Goal: Information Seeking & Learning: Learn about a topic

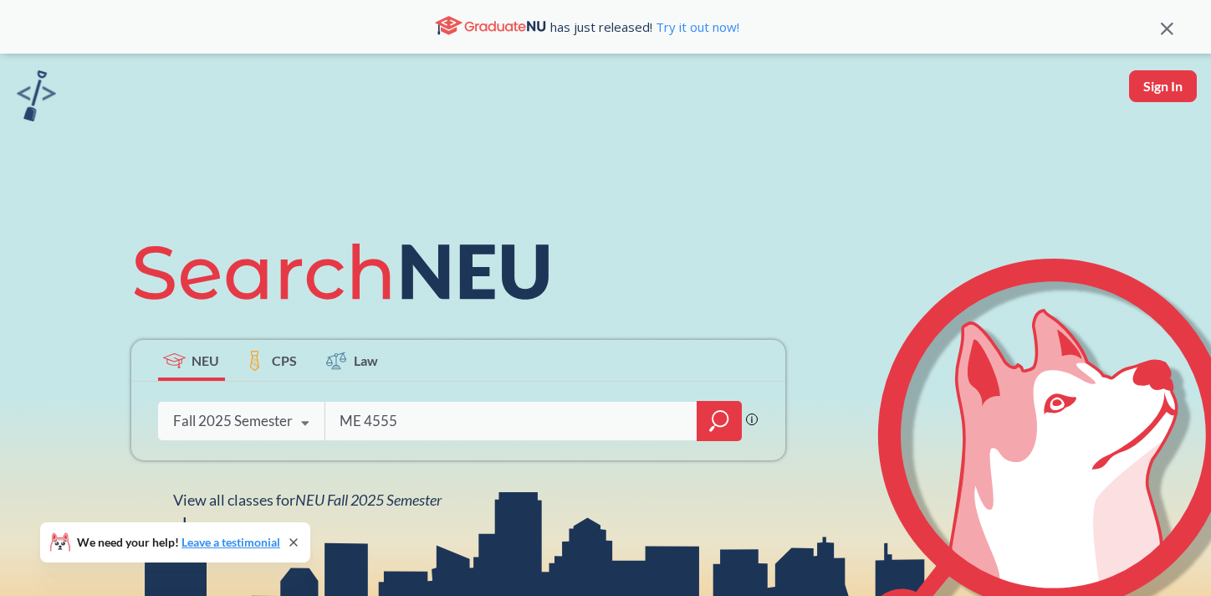
type input "ME 4555"
click at [721, 412] on icon "magnifying glass" at bounding box center [719, 420] width 20 height 23
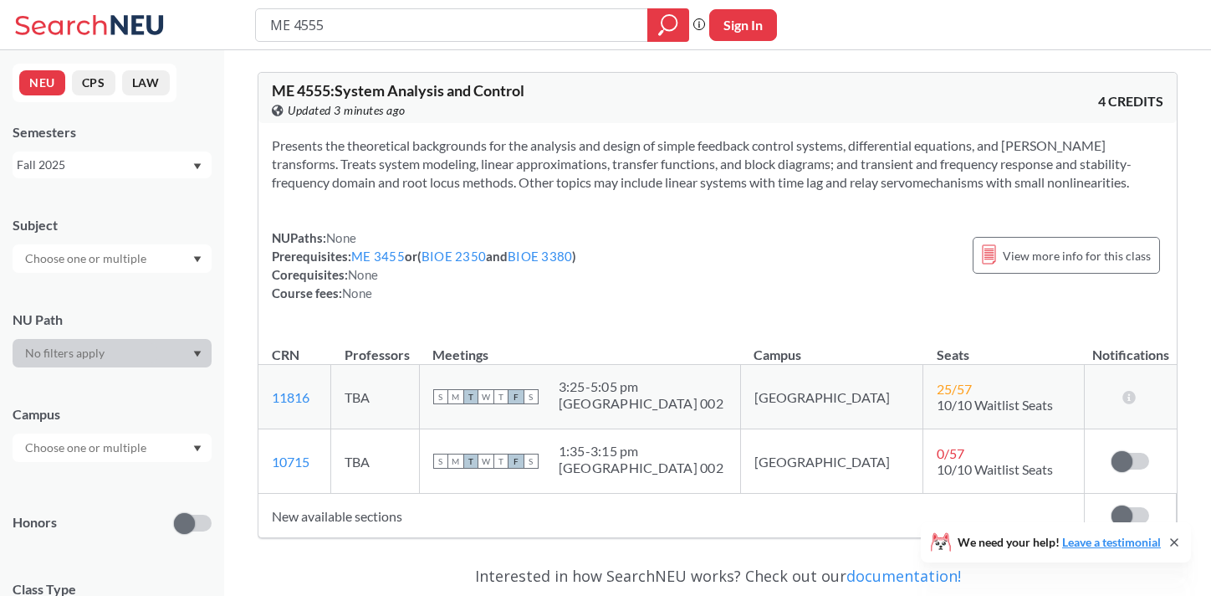
scroll to position [26, 0]
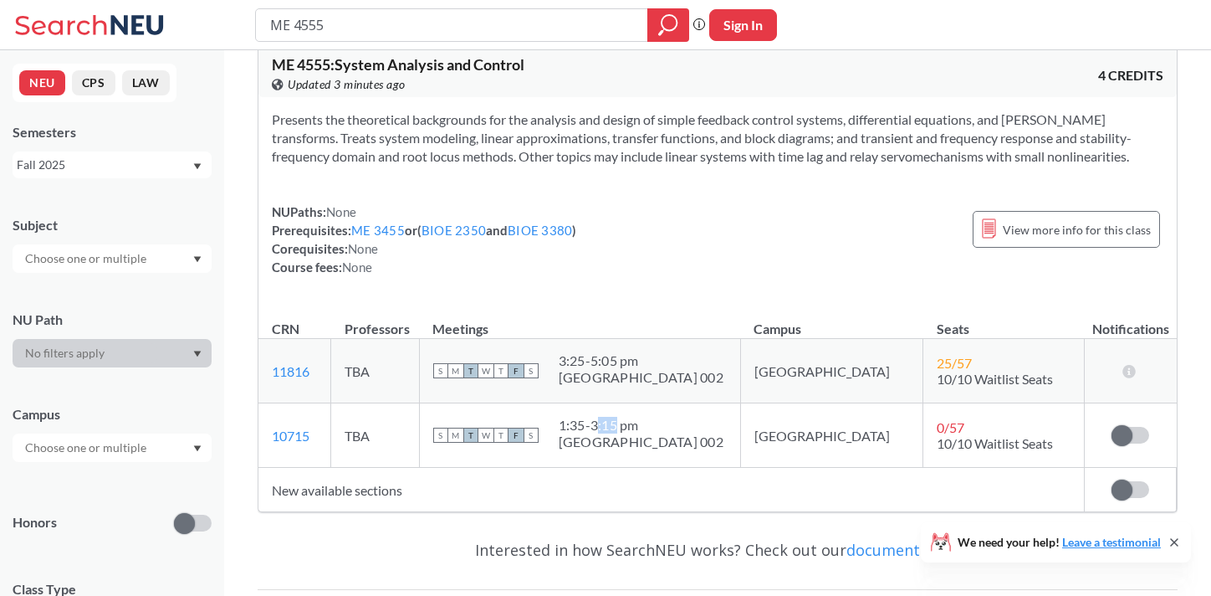
drag, startPoint x: 655, startPoint y: 428, endPoint x: 637, endPoint y: 426, distance: 18.5
click at [637, 426] on div "1:35 - 3:15 pm" at bounding box center [641, 425] width 165 height 17
drag, startPoint x: 626, startPoint y: 368, endPoint x: 603, endPoint y: 358, distance: 24.7
click at [603, 358] on div "3:25 - 5:05 pm" at bounding box center [641, 360] width 165 height 17
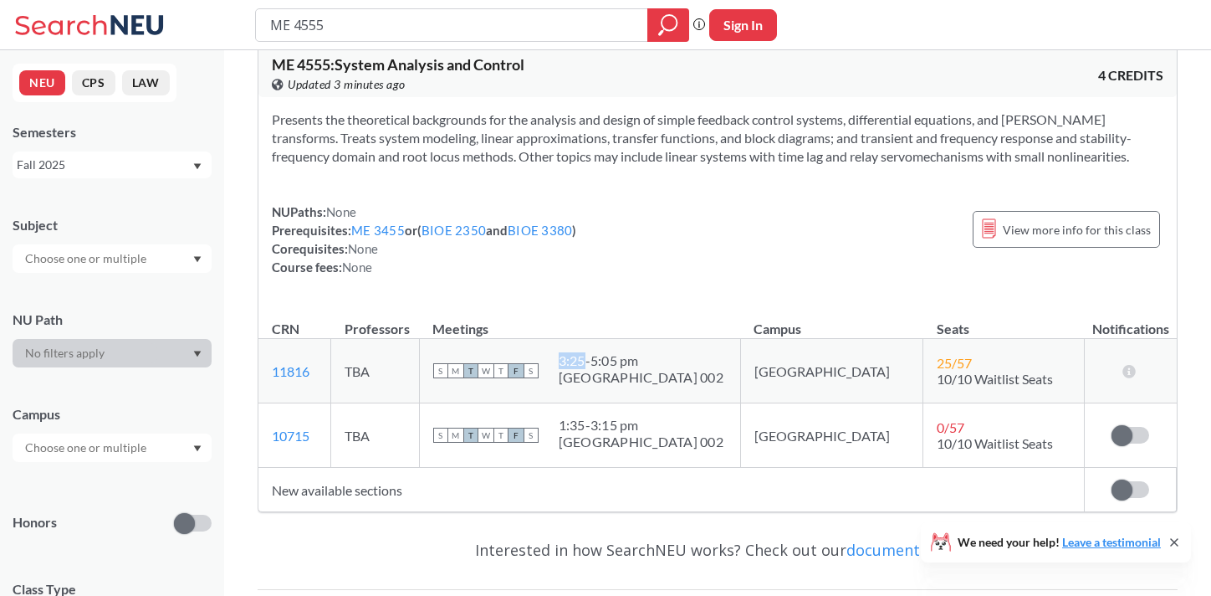
click at [603, 358] on div "3:25 - 5:05 pm" at bounding box center [641, 360] width 165 height 17
drag, startPoint x: 603, startPoint y: 358, endPoint x: 632, endPoint y: 357, distance: 28.5
click at [632, 357] on div "3:25 - 5:05 pm" at bounding box center [641, 360] width 165 height 17
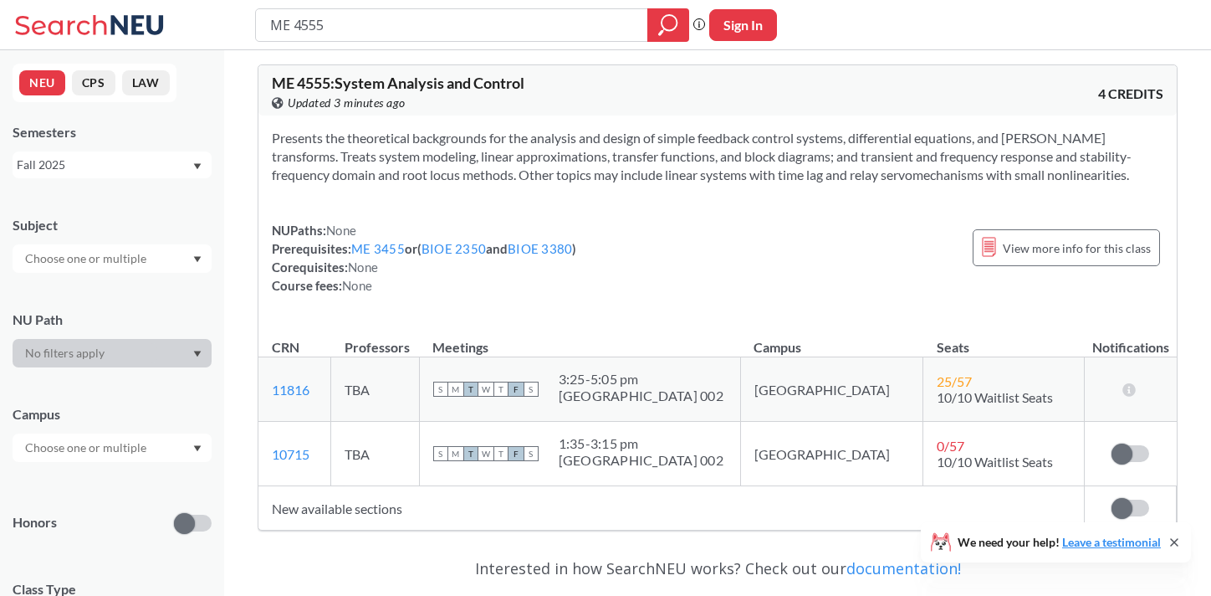
scroll to position [0, 0]
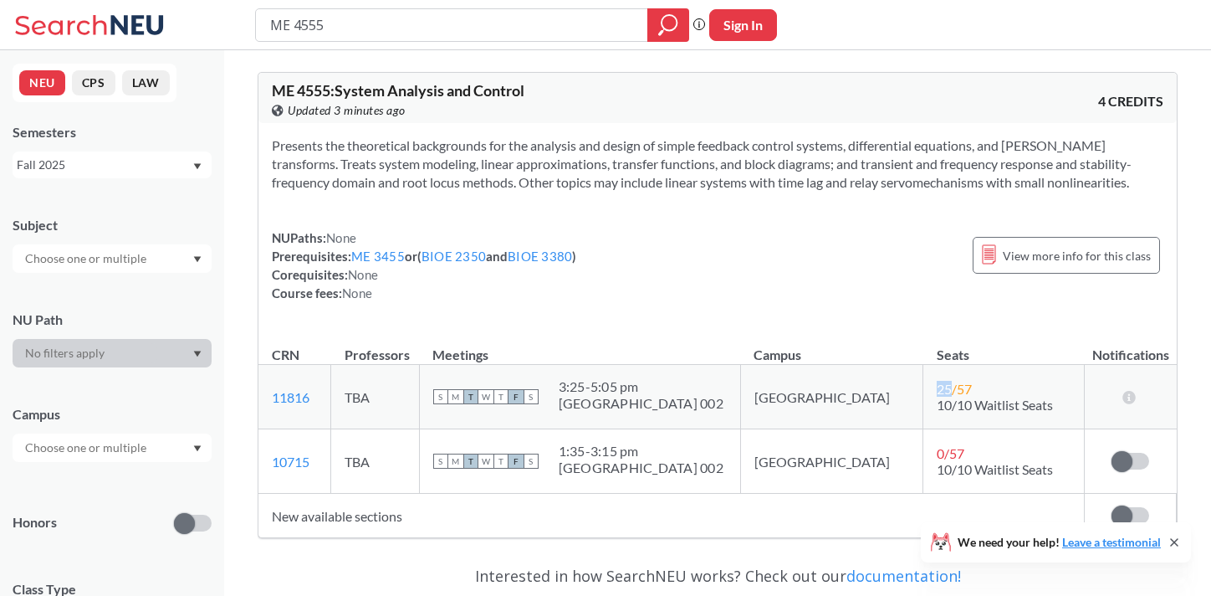
drag, startPoint x: 910, startPoint y: 386, endPoint x: 896, endPoint y: 384, distance: 14.3
click at [937, 384] on span "25 / 57" at bounding box center [954, 389] width 35 height 16
drag, startPoint x: 910, startPoint y: 457, endPoint x: 927, endPoint y: 456, distance: 16.8
click at [937, 456] on div "0 / 57" at bounding box center [953, 453] width 33 height 16
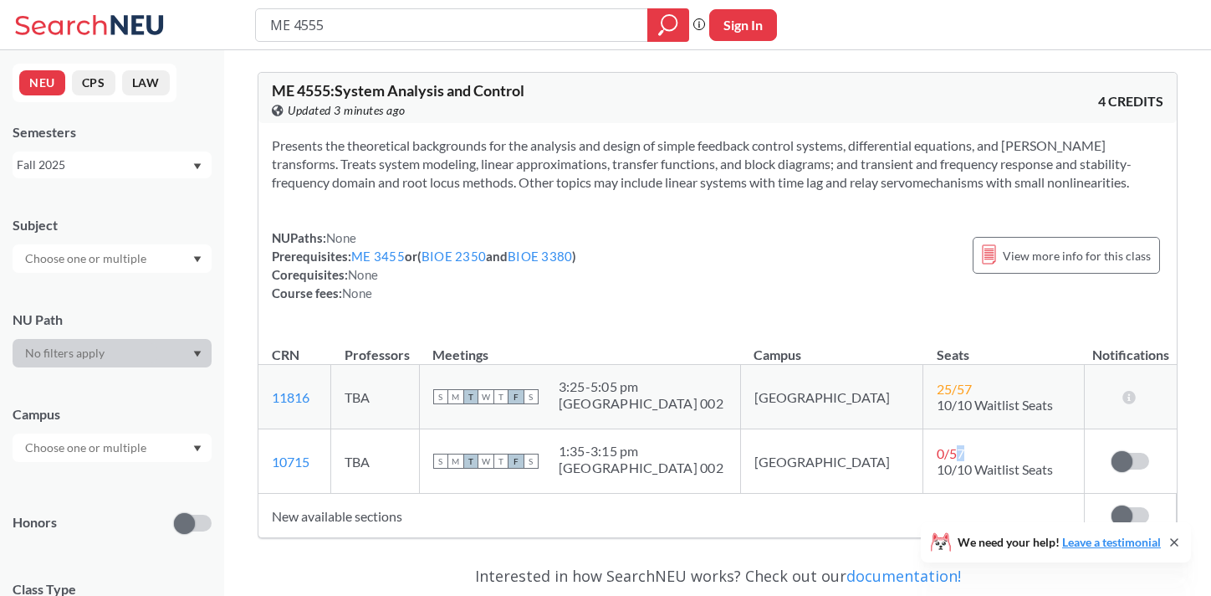
click at [937, 456] on div "0 / 57" at bounding box center [953, 453] width 33 height 16
drag, startPoint x: 904, startPoint y: 388, endPoint x: 888, endPoint y: 388, distance: 16.7
click at [924, 388] on td "25 / 57 10/10 Waitlist Seats" at bounding box center [1004, 397] width 161 height 64
drag, startPoint x: 891, startPoint y: 387, endPoint x: 908, endPoint y: 390, distance: 16.9
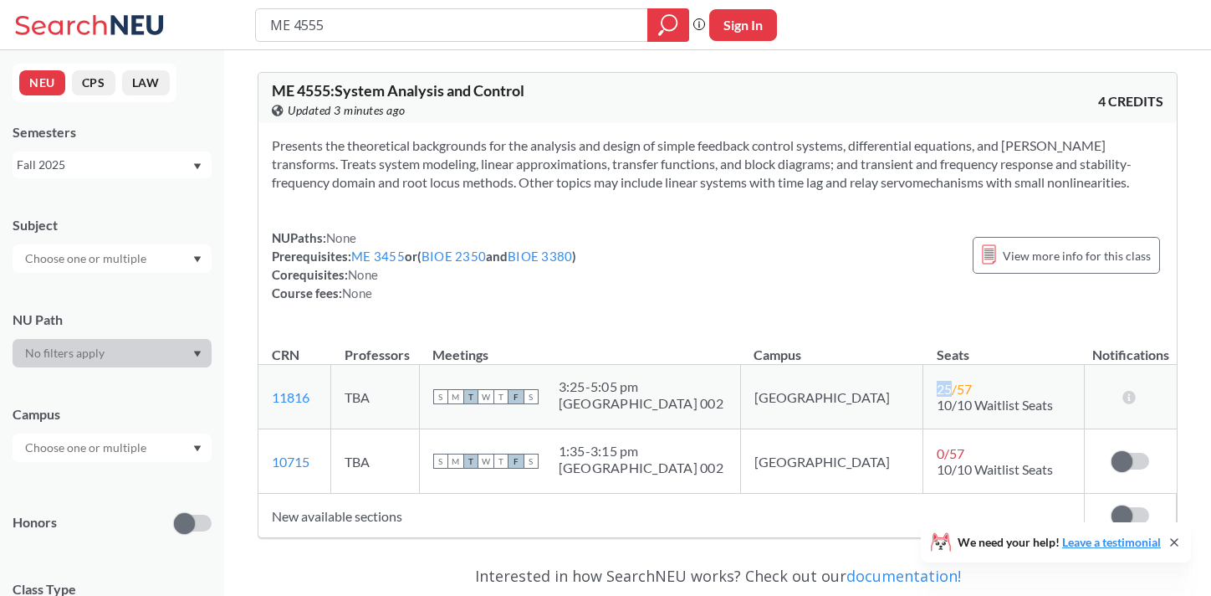
click at [924, 390] on td "25 / 57 10/10 Waitlist Seats" at bounding box center [1004, 397] width 161 height 64
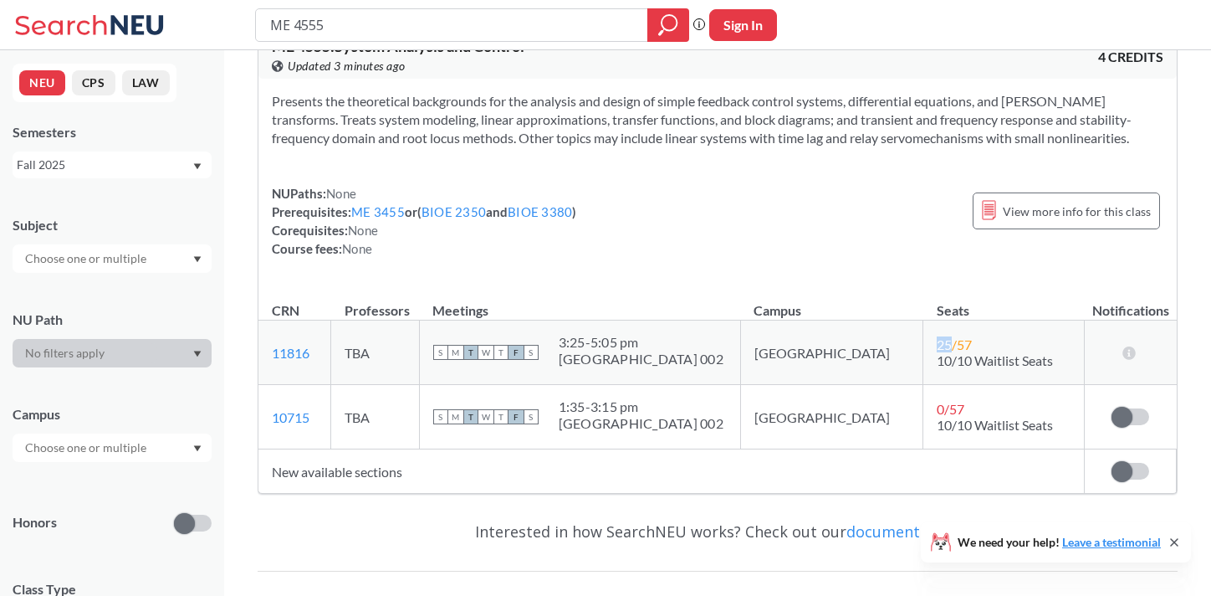
scroll to position [44, 0]
click at [937, 406] on span "0 / 57" at bounding box center [951, 410] width 28 height 16
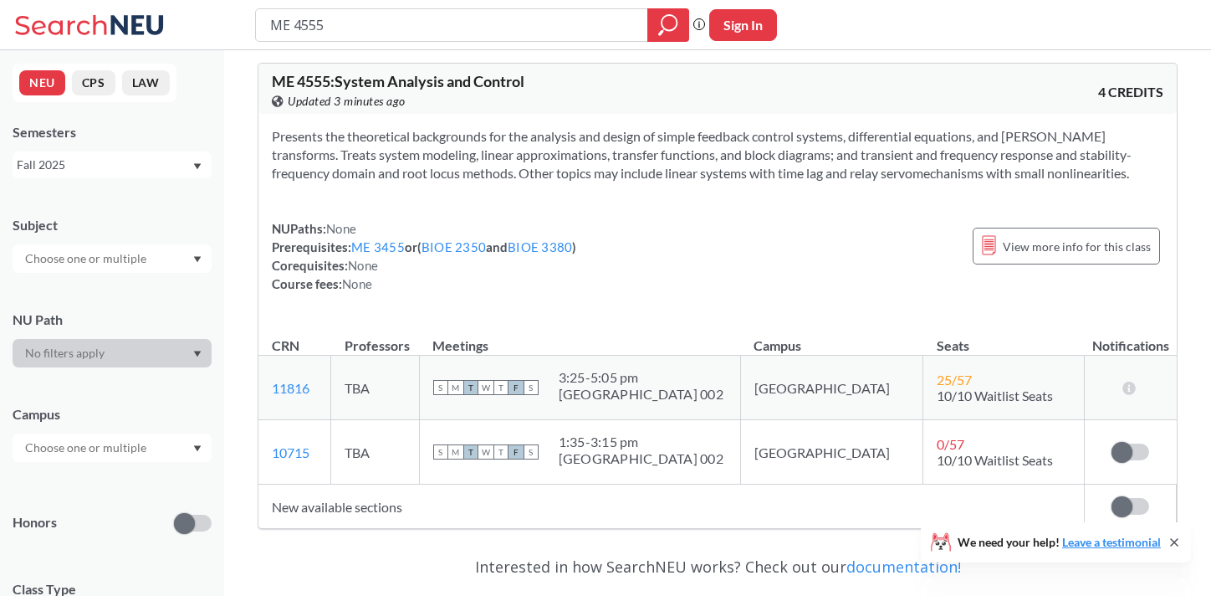
scroll to position [8, 0]
drag, startPoint x: 928, startPoint y: 397, endPoint x: 884, endPoint y: 385, distance: 45.1
click at [924, 385] on td "25 / 57 10/10 Waitlist Seats" at bounding box center [1004, 389] width 161 height 64
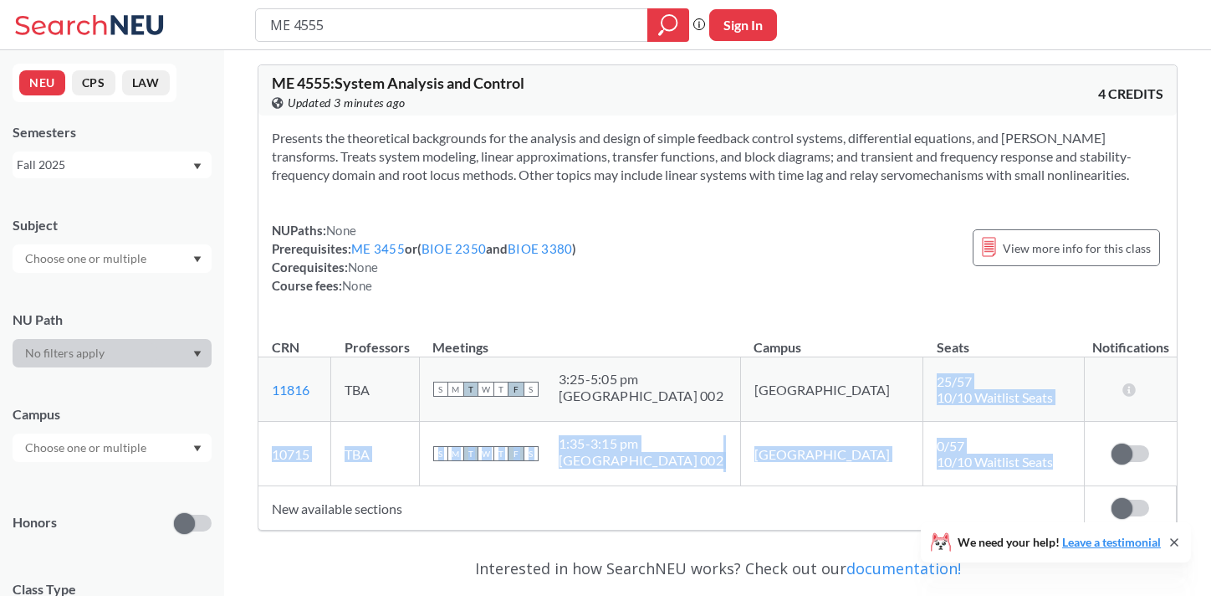
drag, startPoint x: 890, startPoint y: 378, endPoint x: 986, endPoint y: 474, distance: 134.9
click at [986, 474] on tbody "11816 View this section on Banner. TBA S M T W T F S 3:25 - 5:05 pm East Villag…" at bounding box center [718, 421] width 919 height 129
click at [986, 474] on td "0 / 57 10/10 Waitlist Seats" at bounding box center [1004, 454] width 161 height 64
drag, startPoint x: 1011, startPoint y: 463, endPoint x: 879, endPoint y: 370, distance: 161.5
click at [879, 370] on tbody "11816 View this section on Banner. TBA S M T W T F S 3:25 - 5:05 pm East Villag…" at bounding box center [718, 421] width 919 height 129
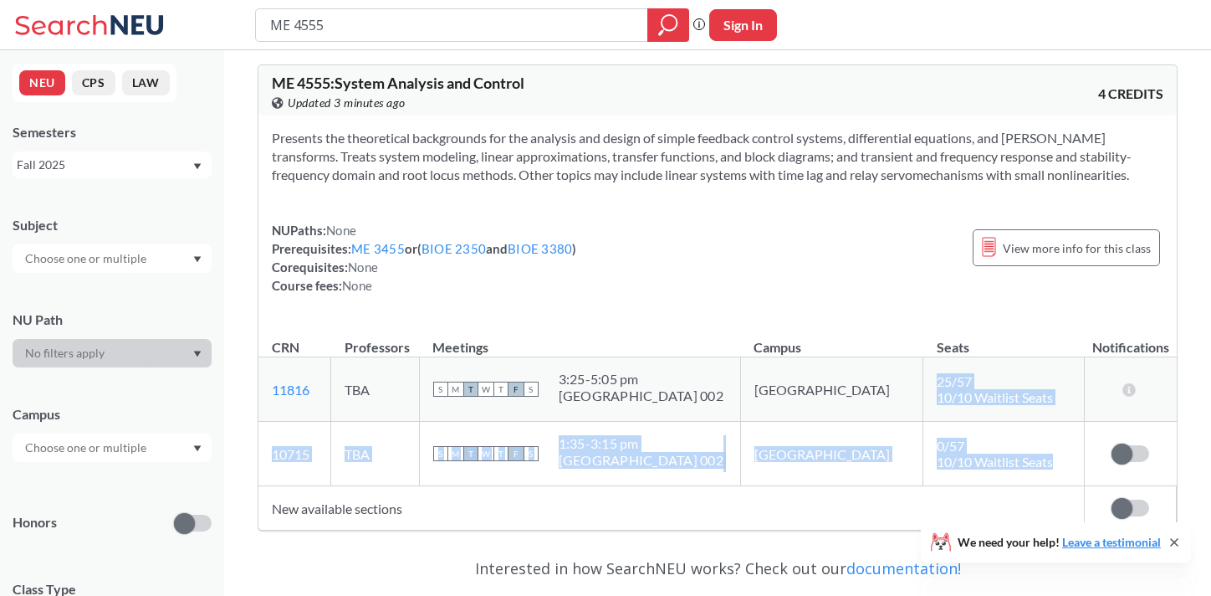
click at [924, 370] on td "25 / 57 10/10 Waitlist Seats" at bounding box center [1004, 389] width 161 height 64
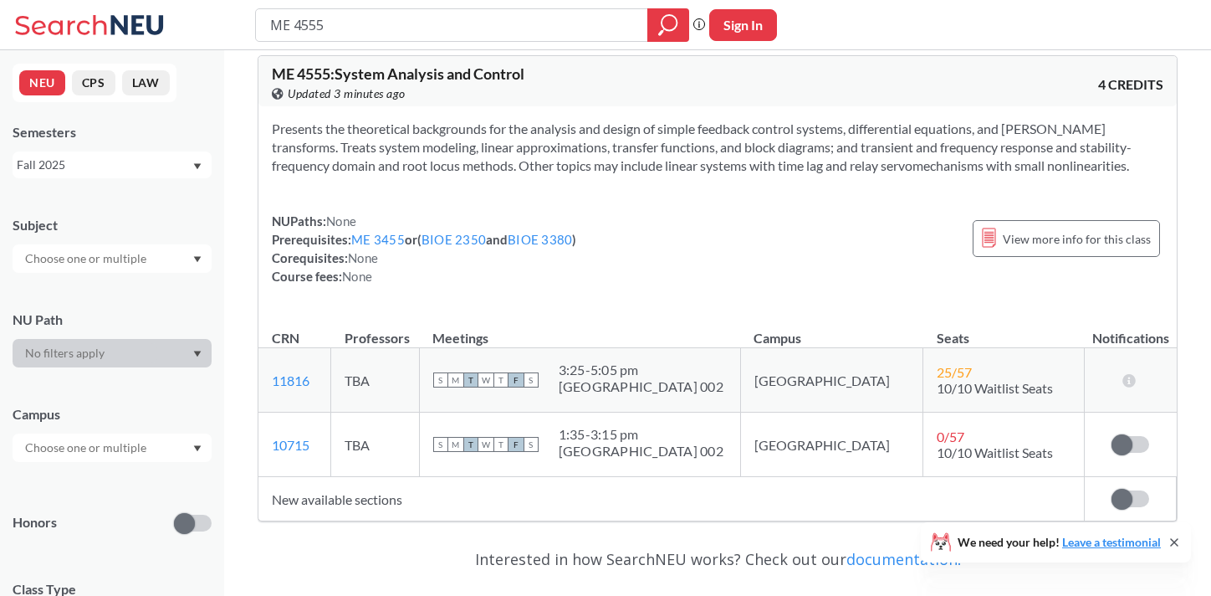
scroll to position [22, 0]
